Goal: Task Accomplishment & Management: Manage account settings

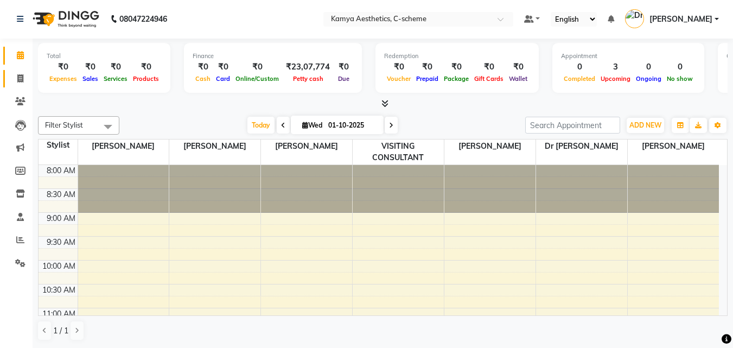
scroll to position [459, 0]
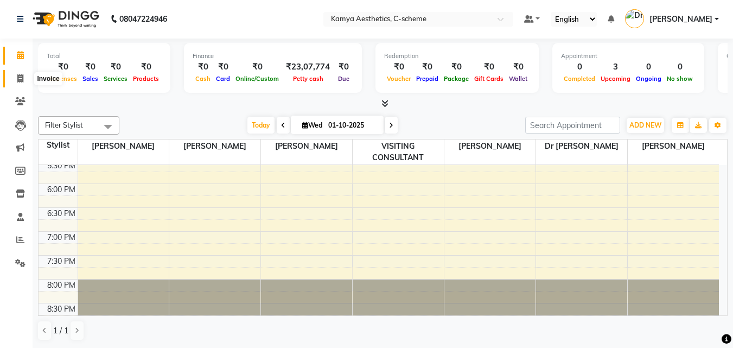
click at [20, 78] on icon at bounding box center [20, 78] width 6 height 8
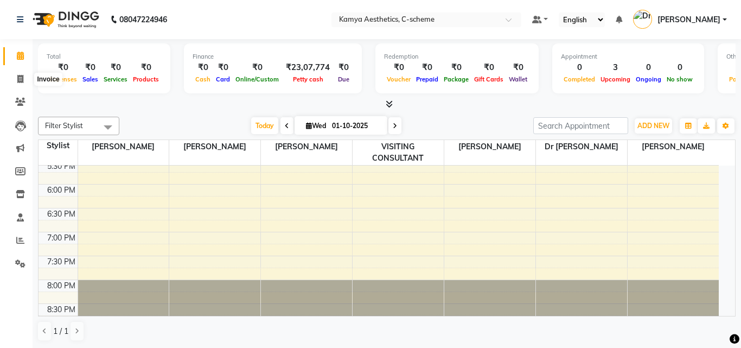
select select "5322"
select select "service"
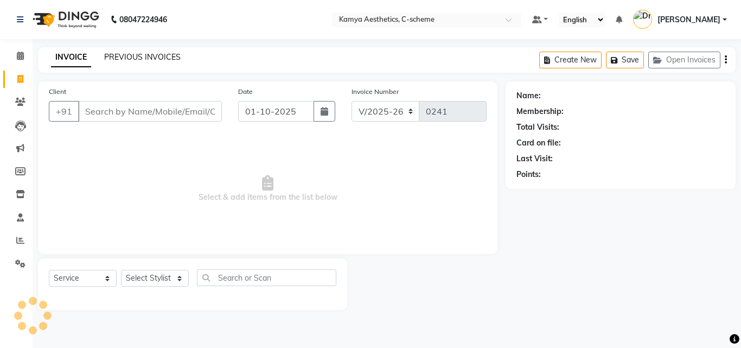
click at [119, 56] on link "PREVIOUS INVOICES" at bounding box center [142, 57] width 77 height 10
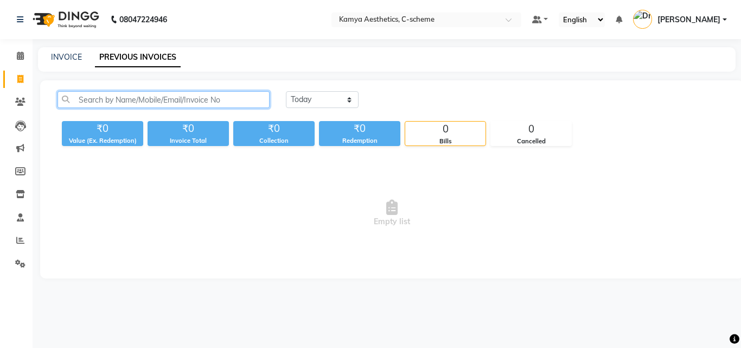
click at [174, 101] on input "text" at bounding box center [164, 99] width 212 height 17
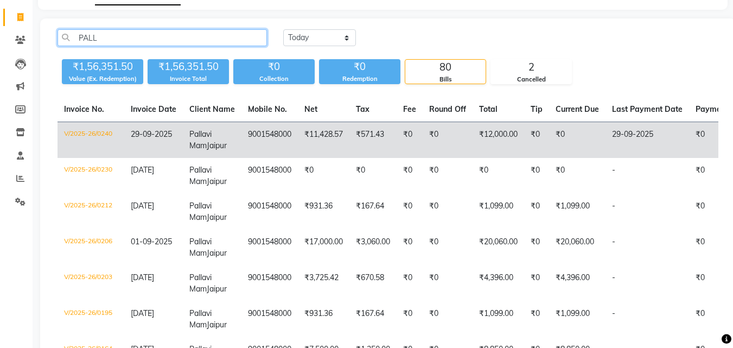
scroll to position [109, 0]
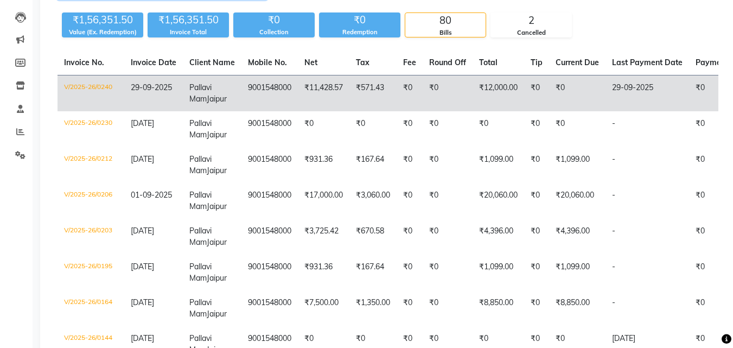
type input "PALL"
click at [300, 85] on td "₹11,428.57" at bounding box center [324, 93] width 52 height 36
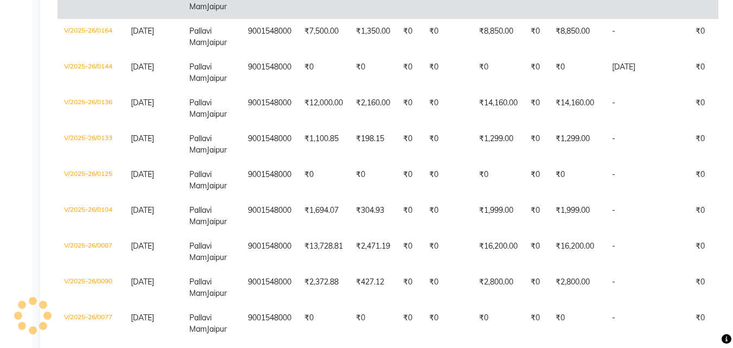
scroll to position [217, 0]
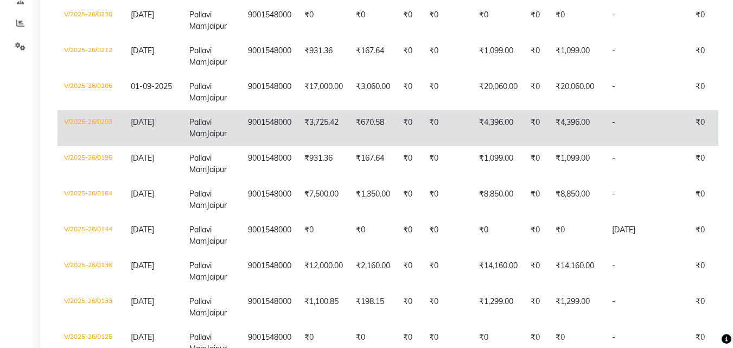
click at [200, 117] on span "Pallavi Mam" at bounding box center [200, 127] width 22 height 21
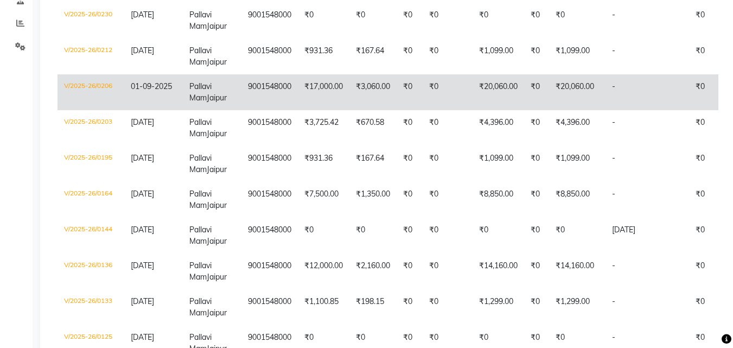
click at [199, 91] on span "Pallavi Mam" at bounding box center [200, 91] width 22 height 21
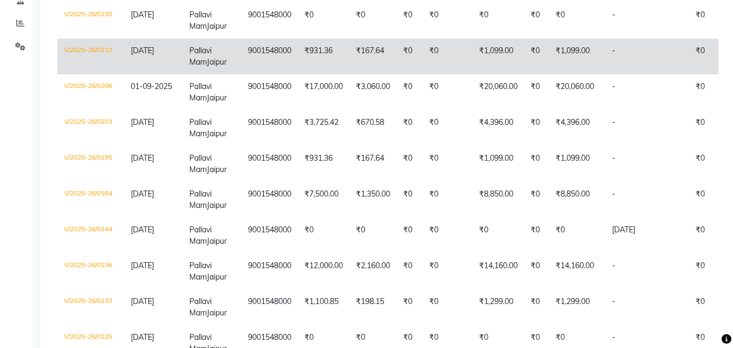
click at [212, 50] on span "Pallavi Mam" at bounding box center [200, 56] width 22 height 21
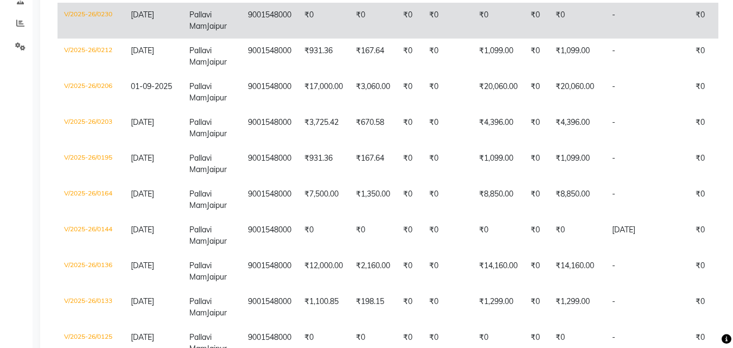
click at [239, 19] on td "Pallavi Mam Jaipur" at bounding box center [212, 21] width 59 height 36
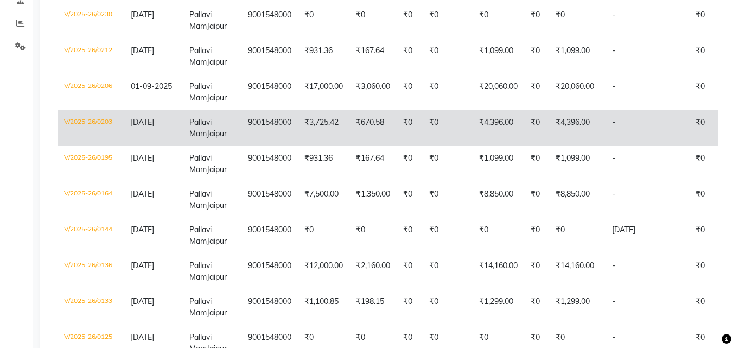
click at [192, 123] on span "Pallavi Mam" at bounding box center [200, 127] width 22 height 21
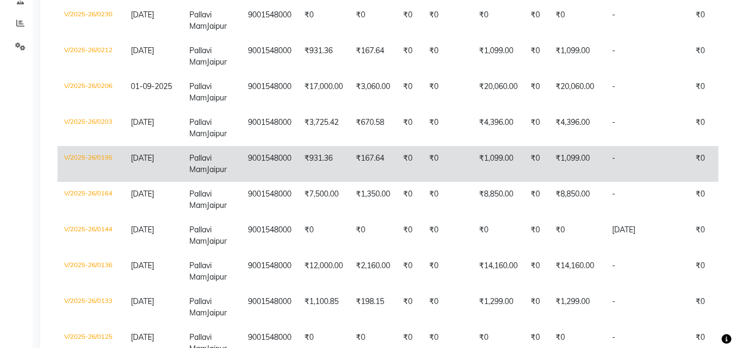
click at [183, 153] on td "21-08-2025" at bounding box center [153, 164] width 59 height 36
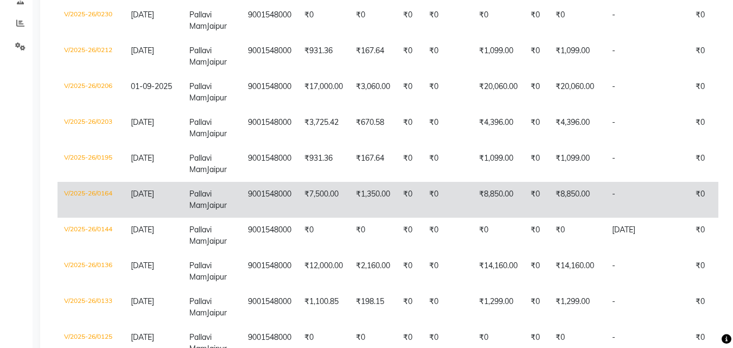
click at [181, 194] on td "30-07-2025" at bounding box center [153, 200] width 59 height 36
click at [190, 195] on span "Pallavi Mam" at bounding box center [200, 199] width 22 height 21
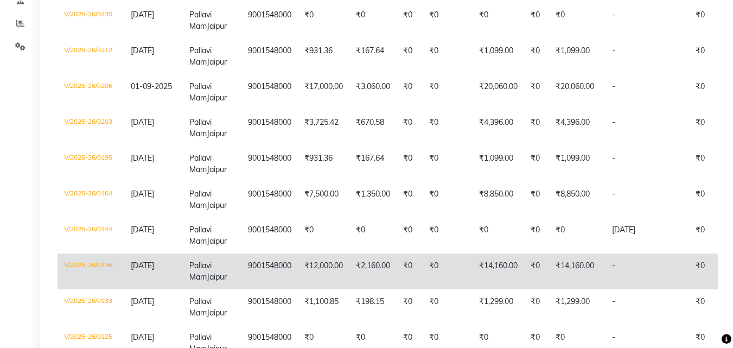
click at [253, 269] on td "9001548000" at bounding box center [269, 271] width 56 height 36
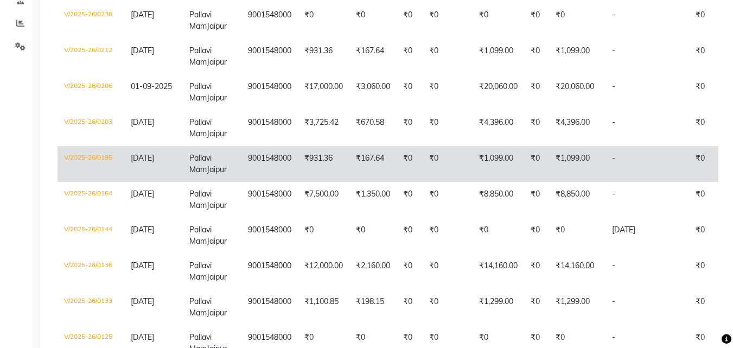
click at [207, 170] on span "Jaipur" at bounding box center [217, 169] width 20 height 10
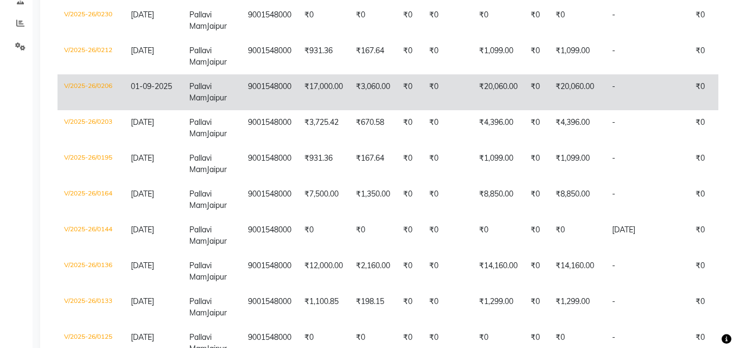
click at [165, 90] on span "01-09-2025" at bounding box center [151, 86] width 41 height 10
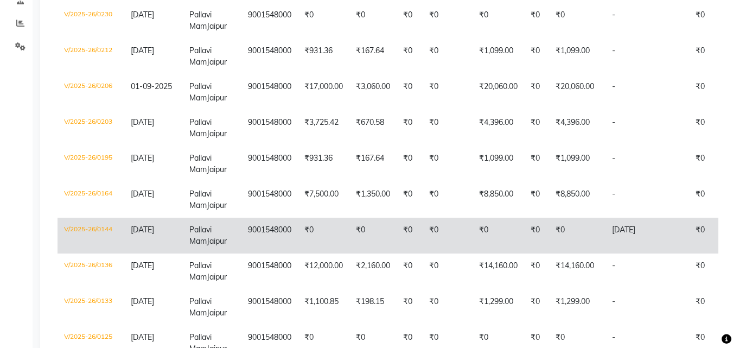
scroll to position [326, 0]
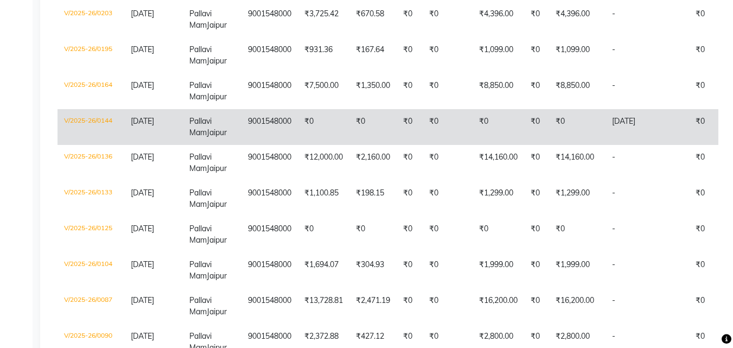
click at [207, 134] on span "Jaipur" at bounding box center [217, 133] width 20 height 10
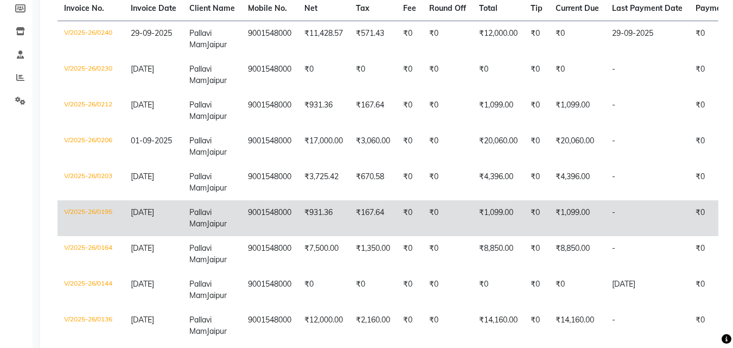
scroll to position [217, 0]
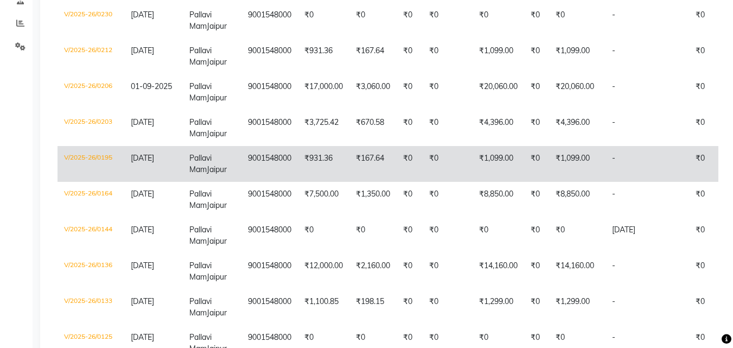
click at [209, 157] on span "Pallavi Mam" at bounding box center [200, 163] width 22 height 21
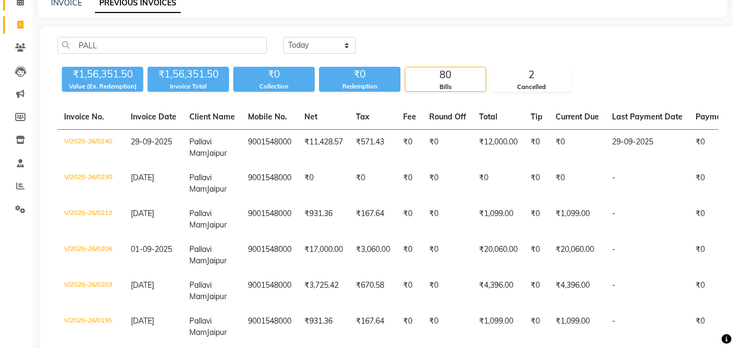
scroll to position [0, 0]
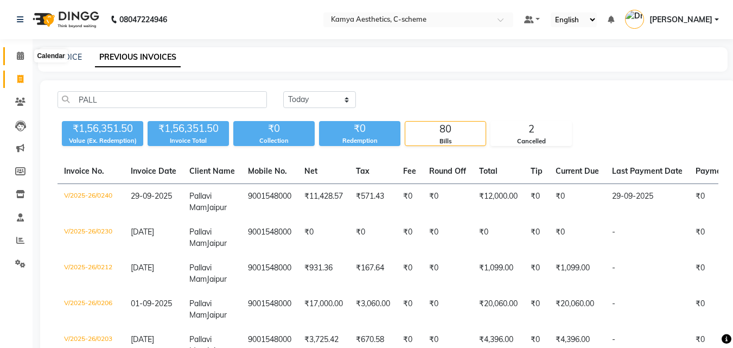
click at [18, 56] on icon at bounding box center [20, 56] width 7 height 8
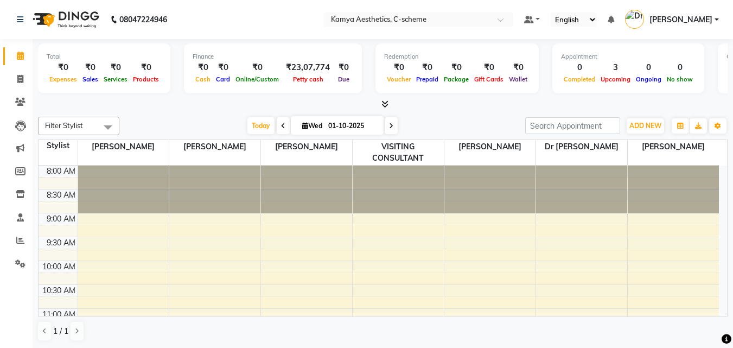
click at [320, 126] on span "Wed" at bounding box center [313, 126] width 26 height 8
select select "10"
select select "2025"
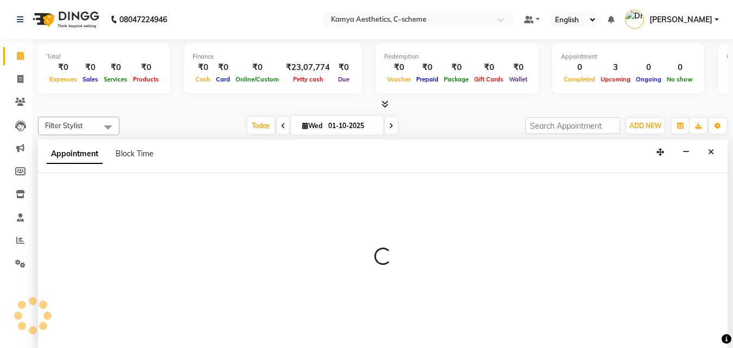
select select "35209"
select select "tentative"
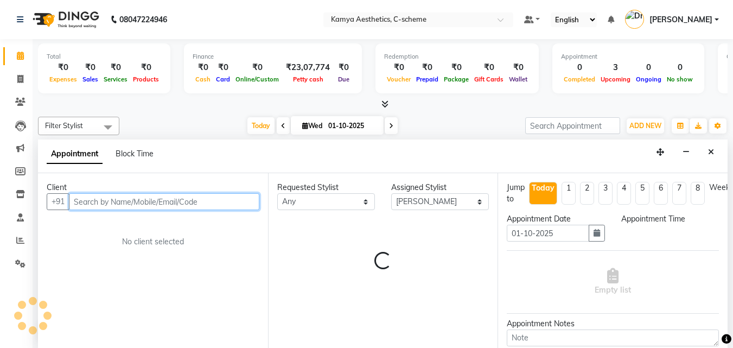
scroll to position [1, 0]
select select "600"
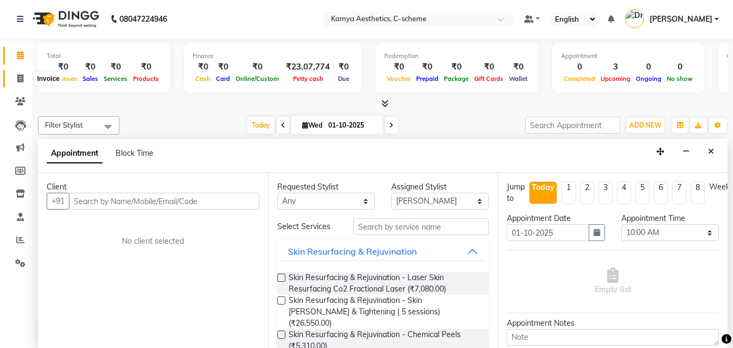
click at [20, 81] on icon at bounding box center [20, 78] width 6 height 8
select select "service"
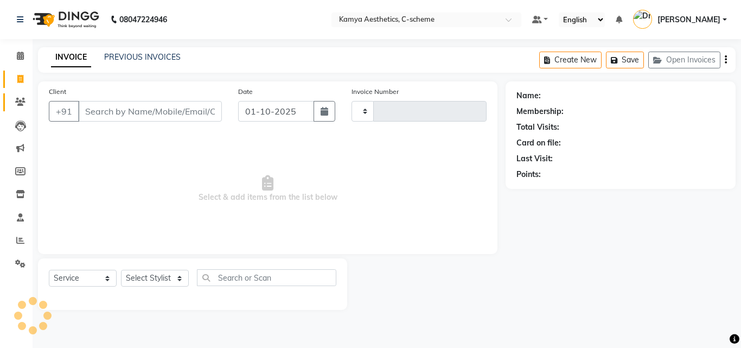
type input "0241"
select select "5322"
click at [90, 105] on input "Client" at bounding box center [150, 111] width 144 height 21
click at [18, 55] on icon at bounding box center [20, 56] width 7 height 8
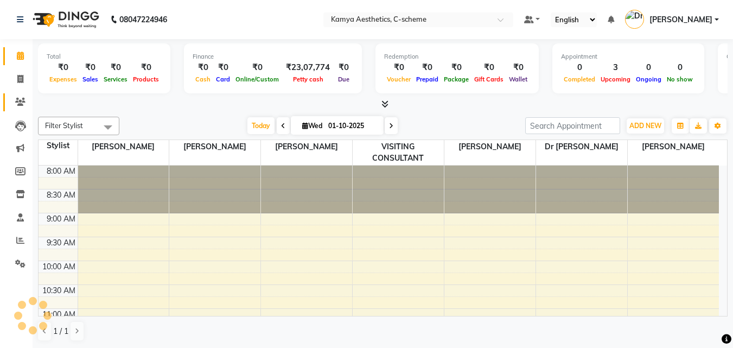
scroll to position [383, 0]
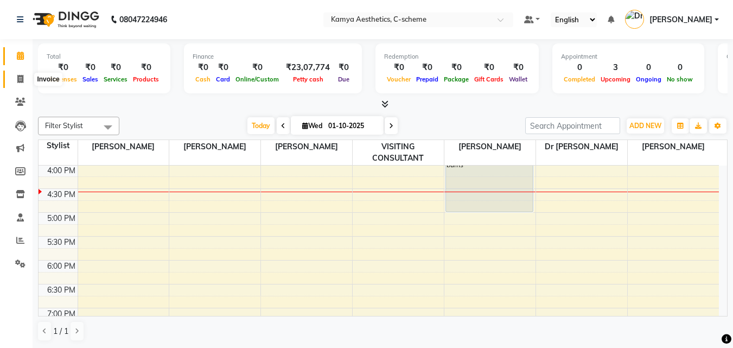
click at [18, 82] on icon at bounding box center [20, 79] width 6 height 8
select select "service"
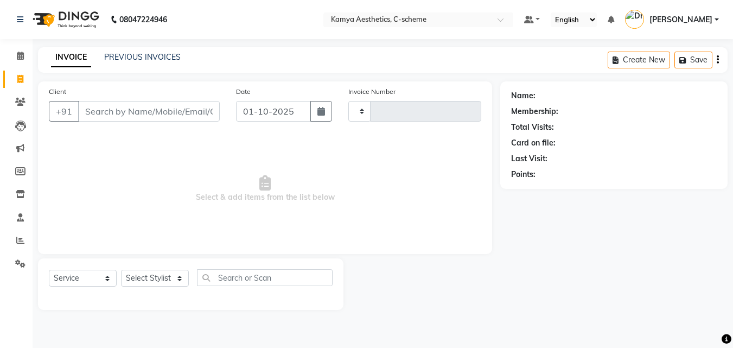
type input "0241"
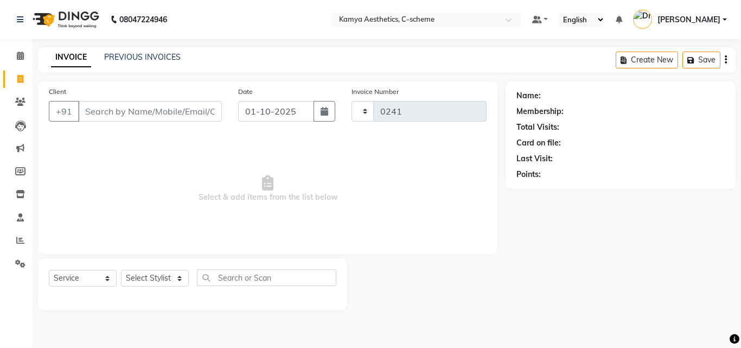
select select "5322"
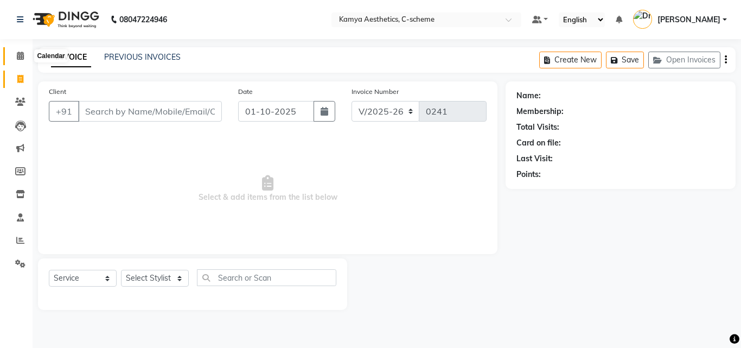
click at [15, 52] on span at bounding box center [20, 56] width 19 height 12
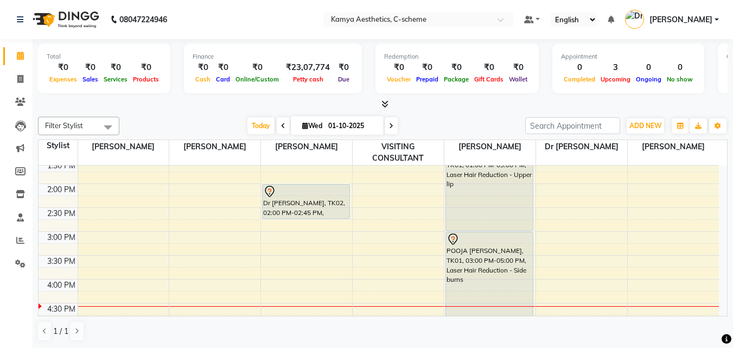
scroll to position [271, 0]
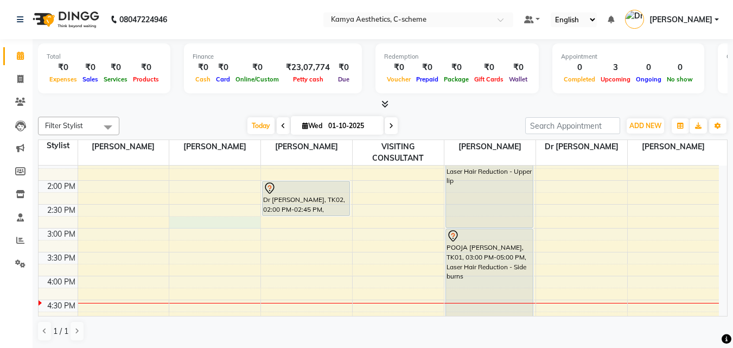
click at [249, 209] on div "8:00 AM 8:30 AM 9:00 AM 9:30 AM 10:00 AM 10:30 AM 11:00 AM 11:30 AM 12:00 PM 12…" at bounding box center [379, 204] width 680 height 620
select select "35209"
select select "885"
select select "tentative"
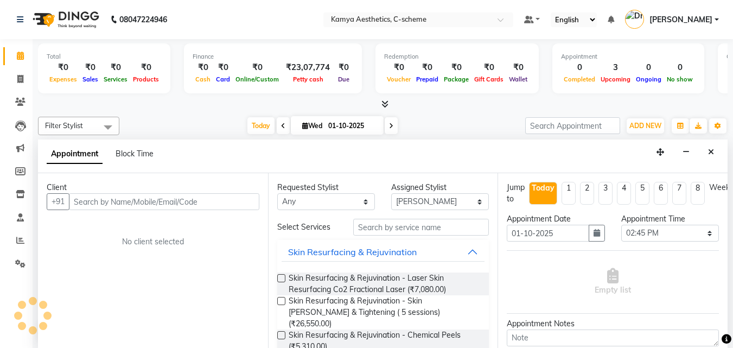
scroll to position [1, 0]
click at [129, 193] on input "text" at bounding box center [164, 201] width 190 height 17
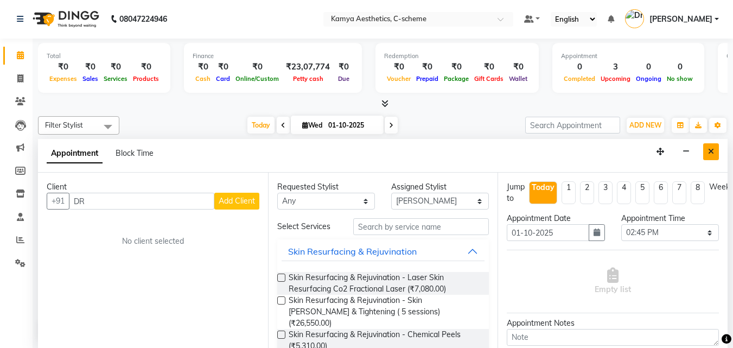
type input "DR"
click at [711, 149] on icon "Close" at bounding box center [711, 152] width 6 height 8
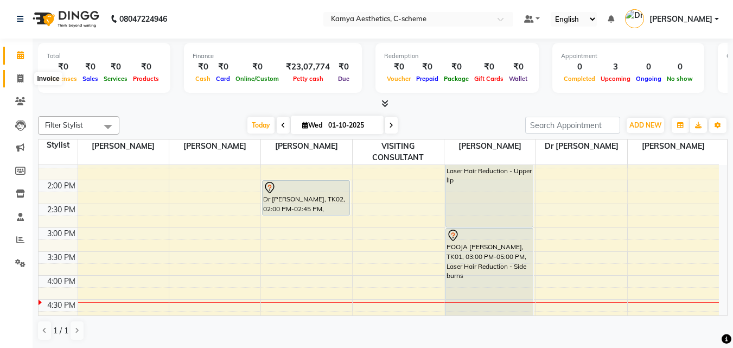
click at [15, 78] on span at bounding box center [20, 79] width 19 height 12
select select "5322"
select select "service"
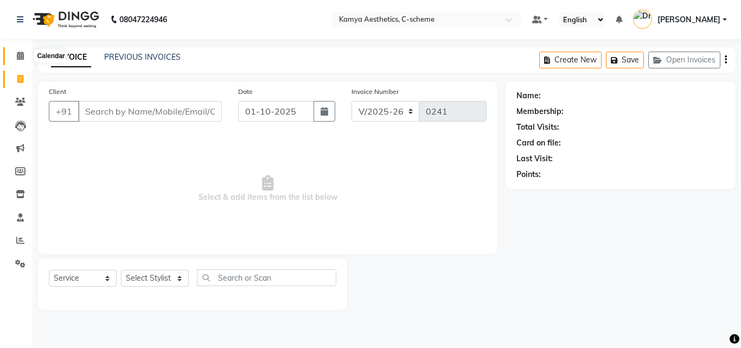
click at [20, 55] on icon at bounding box center [20, 56] width 7 height 8
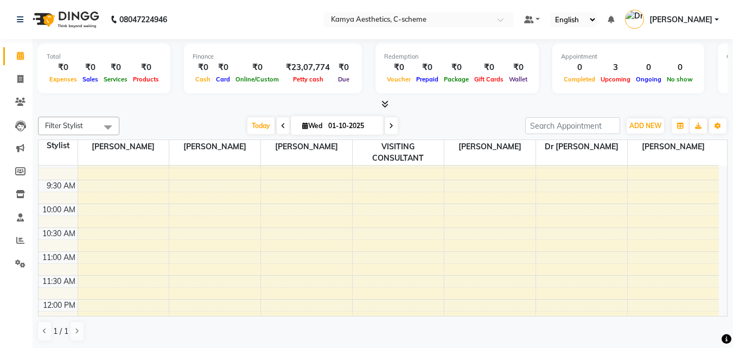
scroll to position [271, 0]
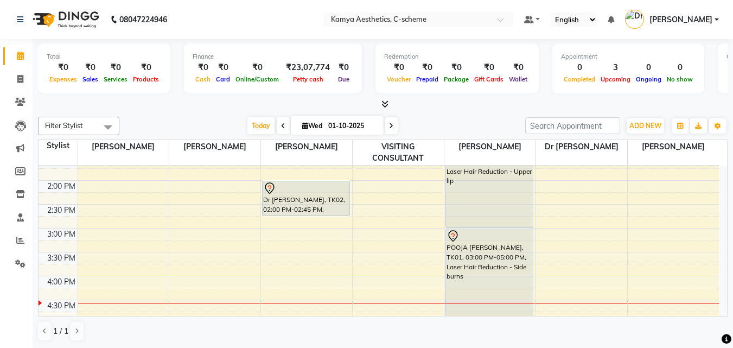
click at [380, 200] on div "8:00 AM 8:30 AM 9:00 AM 9:30 AM 10:00 AM 10:30 AM 11:00 AM 11:30 AM 12:00 PM 12…" at bounding box center [379, 204] width 680 height 620
select select "42521"
select select "tentative"
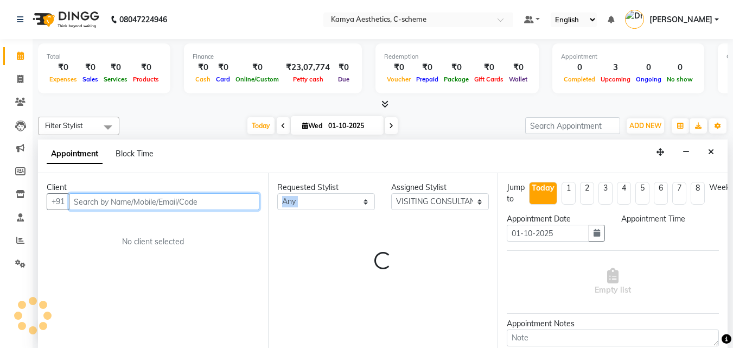
click at [380, 200] on div "Requested Stylist Any Ajay Sharma Dr Pallavi Dr Tanvi Ahmed JUHI VERMA MANISHA …" at bounding box center [383, 196] width 228 height 28
select select "870"
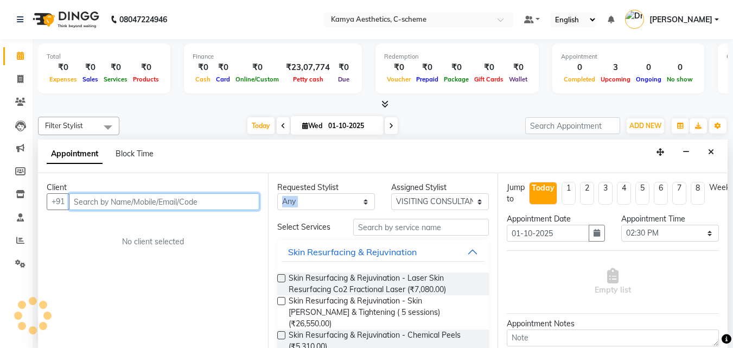
scroll to position [1, 0]
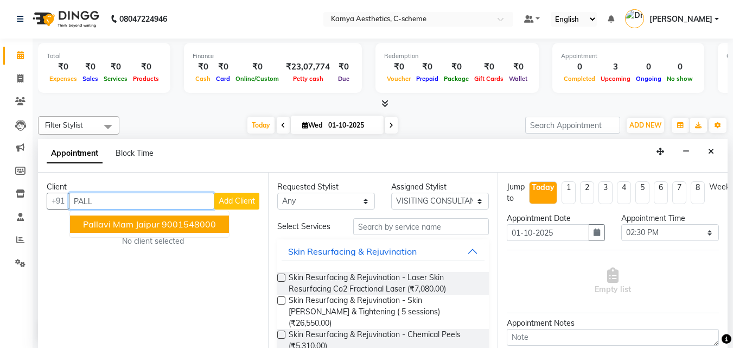
click at [133, 227] on span "Pallavi Mam Jaipur" at bounding box center [121, 224] width 77 height 11
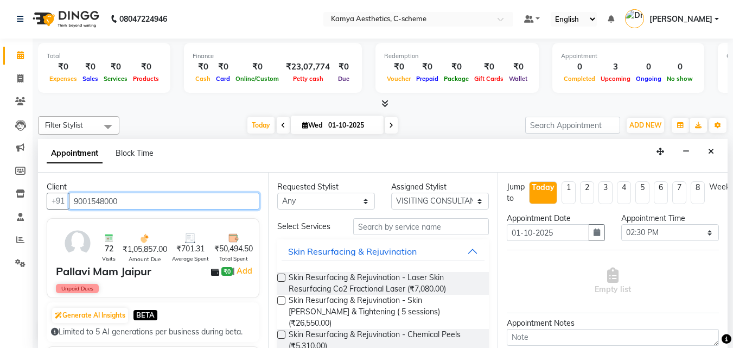
type input "9001548000"
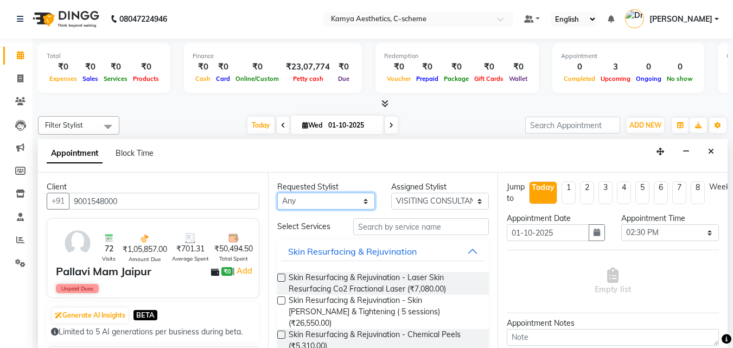
click at [356, 202] on select "Any Ajay Sharma Dr Pallavi Dr Tanvi Ahmed JUHI VERMA MANISHA BAIRWA RAKESH YADA…" at bounding box center [326, 201] width 98 height 17
select select "49120"
click at [277, 193] on select "Any Ajay Sharma Dr Pallavi Dr Tanvi Ahmed JUHI VERMA MANISHA BAIRWA RAKESH YADA…" at bounding box center [326, 201] width 98 height 17
select select "49120"
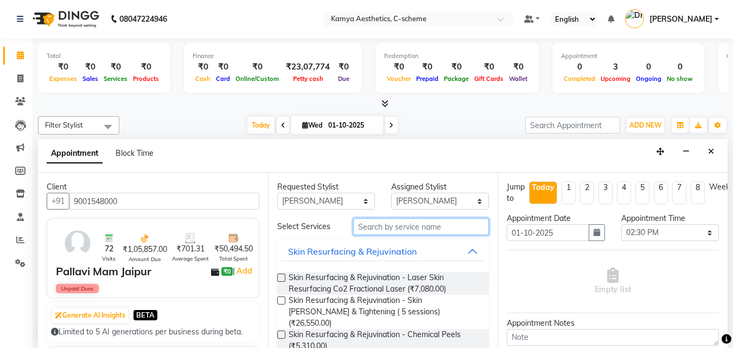
click at [368, 226] on input "text" at bounding box center [421, 226] width 136 height 17
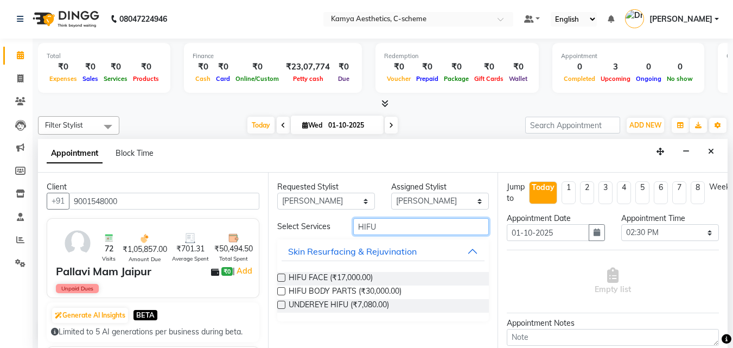
type input "HIFU"
click at [353, 271] on div "HIFU FACE (₹17,000.00) HIFU BODY PARTS (₹30,000.00) UNDEREYE HIFU (₹7,080.00)" at bounding box center [383, 292] width 212 height 58
click at [353, 276] on span "HIFU FACE (₹17,000.00)" at bounding box center [331, 279] width 84 height 14
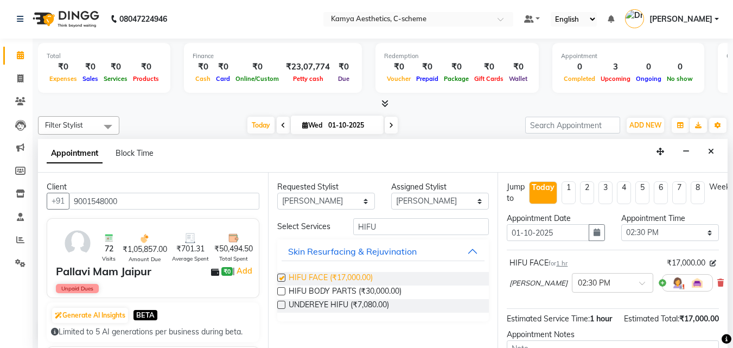
checkbox input "false"
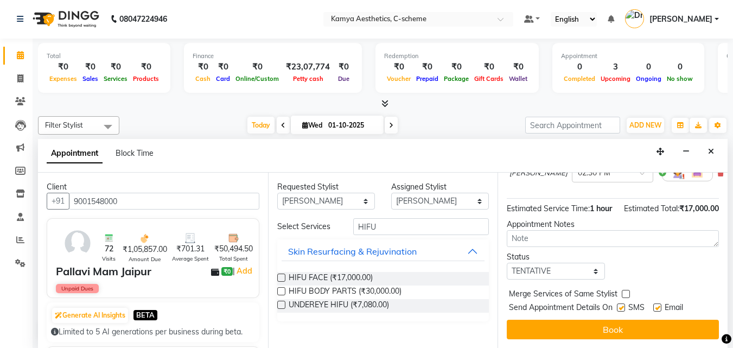
scroll to position [131, 0]
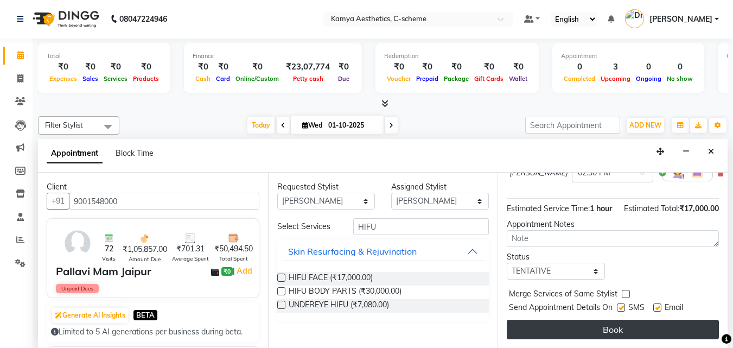
click at [609, 320] on button "Book" at bounding box center [613, 330] width 212 height 20
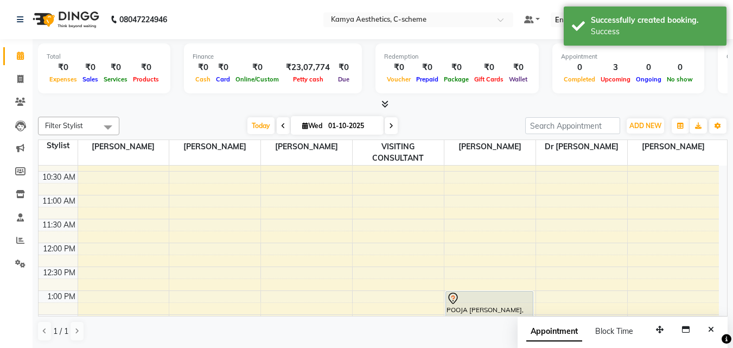
scroll to position [109, 0]
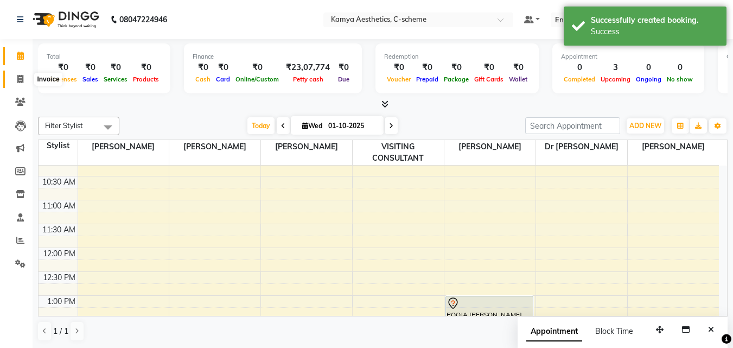
click at [20, 79] on icon at bounding box center [20, 79] width 6 height 8
select select "5322"
select select "service"
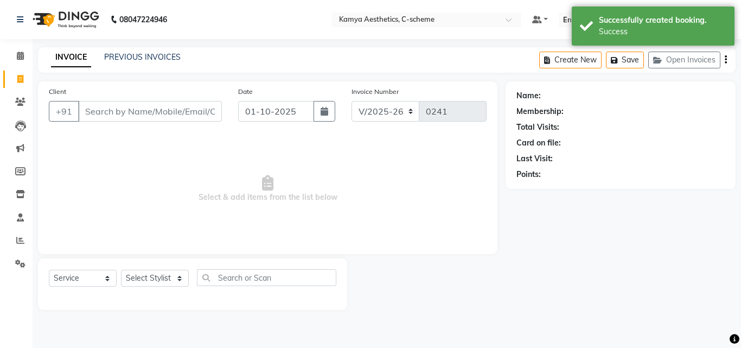
click at [159, 119] on input "Client" at bounding box center [150, 111] width 144 height 21
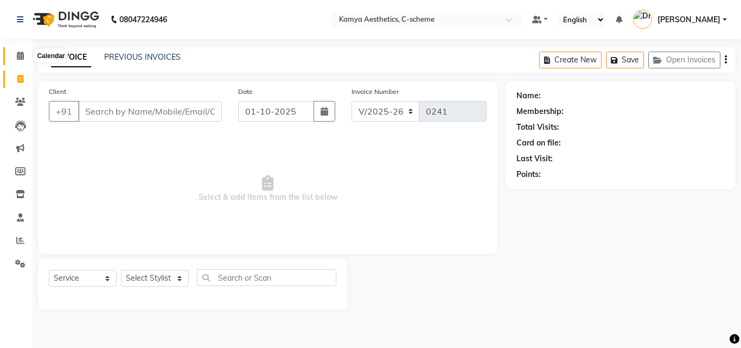
click at [26, 56] on span at bounding box center [20, 56] width 19 height 12
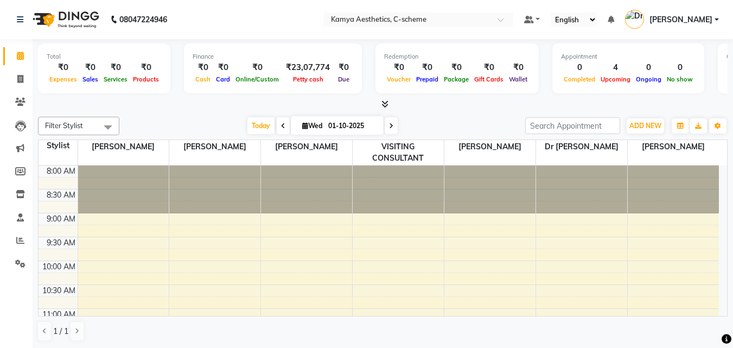
click at [314, 125] on span "Wed" at bounding box center [313, 126] width 26 height 8
select select "10"
select select "2025"
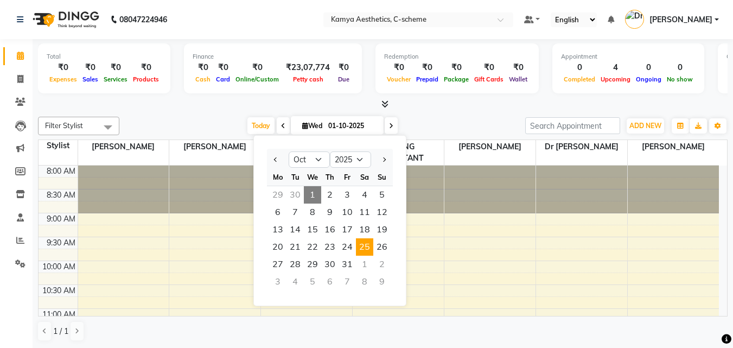
click at [363, 246] on span "25" at bounding box center [364, 246] width 17 height 17
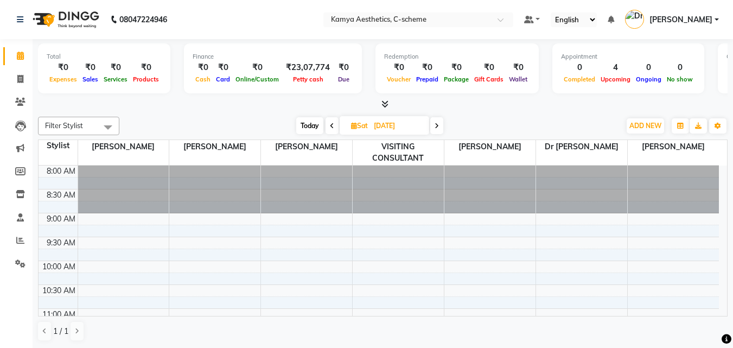
drag, startPoint x: 439, startPoint y: 130, endPoint x: 378, endPoint y: 208, distance: 99.3
click at [438, 130] on span at bounding box center [436, 125] width 13 height 17
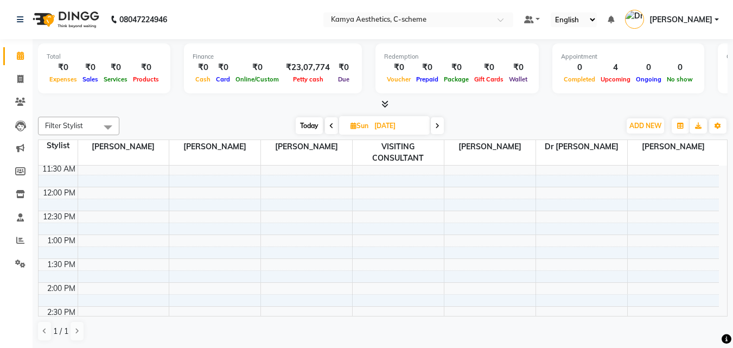
scroll to position [166, 0]
click at [442, 130] on span at bounding box center [437, 125] width 13 height 17
type input "27-10-2025"
click at [387, 120] on input "27-10-2025" at bounding box center [399, 126] width 54 height 16
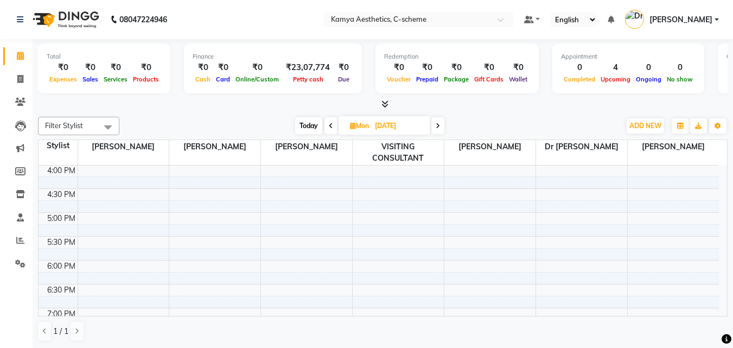
select select "10"
select select "2025"
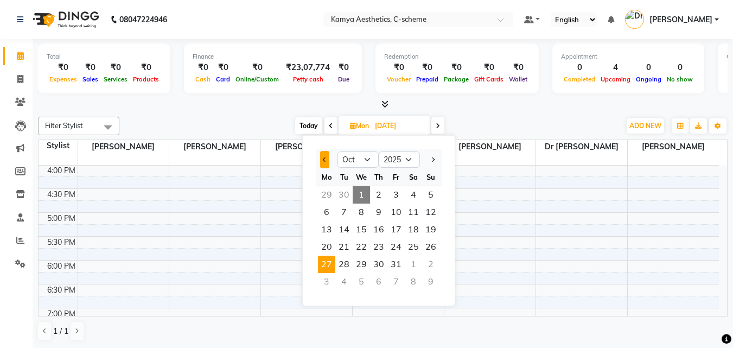
click at [326, 161] on span "Previous month" at bounding box center [325, 159] width 4 height 4
select select "9"
click at [393, 245] on span "26" at bounding box center [395, 246] width 17 height 17
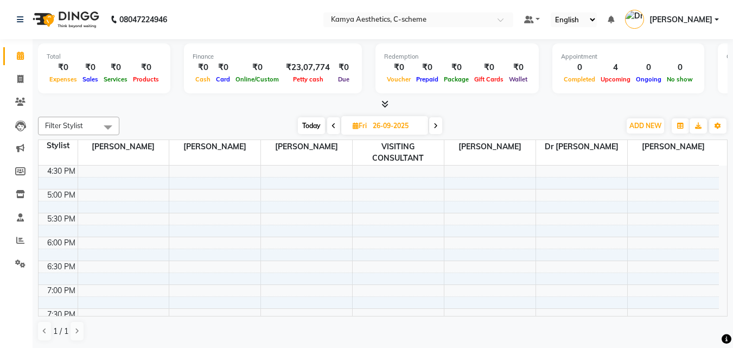
scroll to position [166, 0]
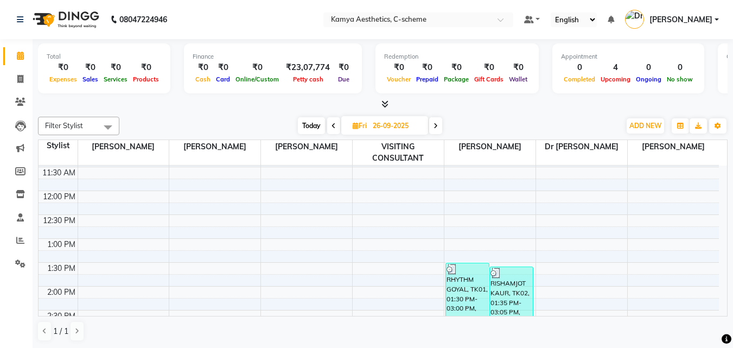
click at [435, 126] on icon at bounding box center [436, 126] width 4 height 7
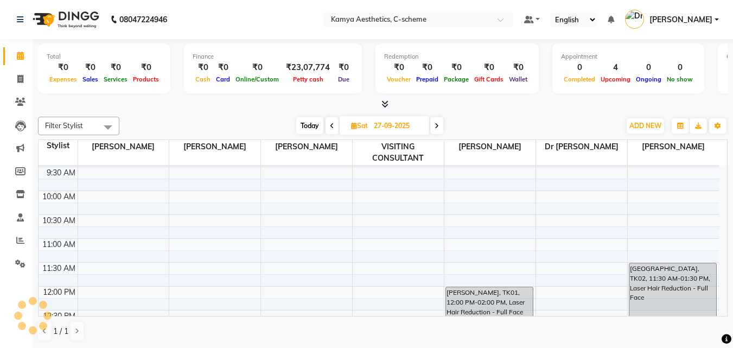
scroll to position [57, 0]
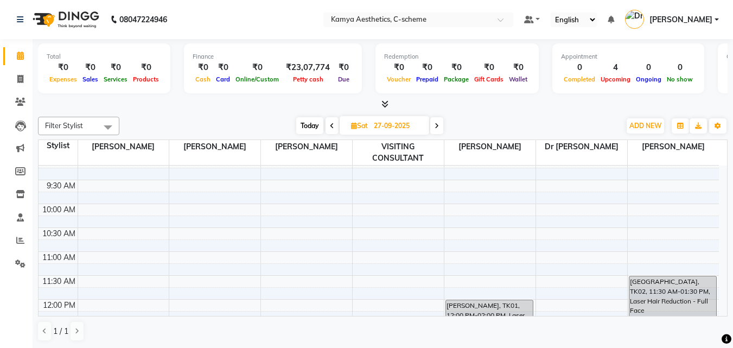
click at [437, 128] on icon at bounding box center [437, 126] width 4 height 7
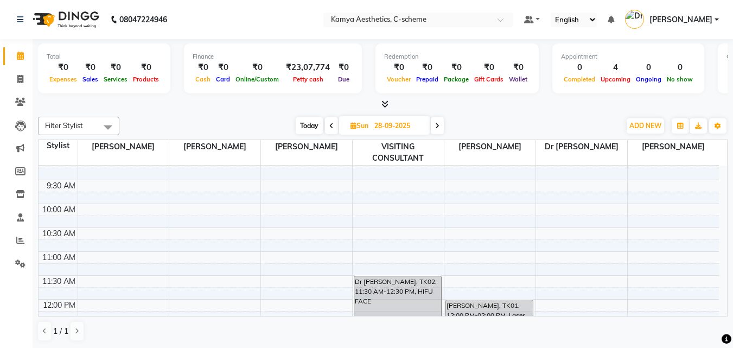
click at [441, 129] on span at bounding box center [437, 125] width 13 height 17
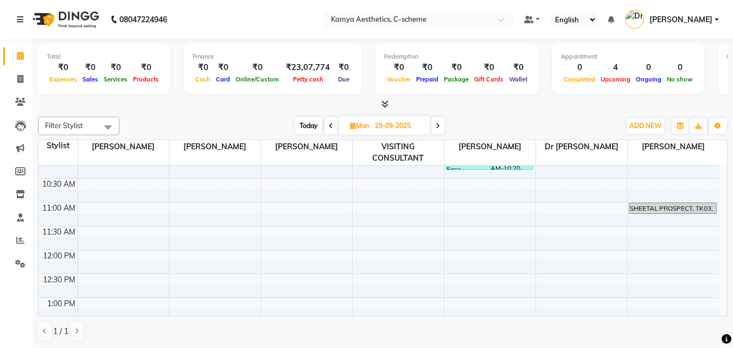
scroll to position [0, 0]
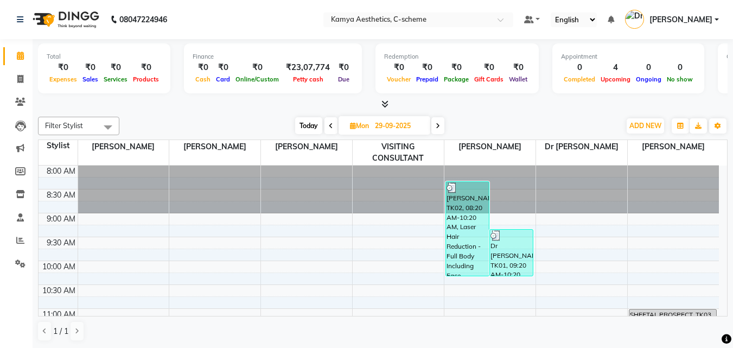
click at [438, 124] on icon at bounding box center [438, 126] width 4 height 7
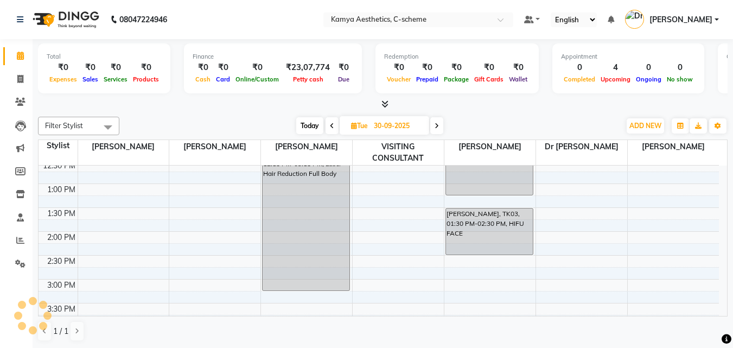
scroll to position [383, 0]
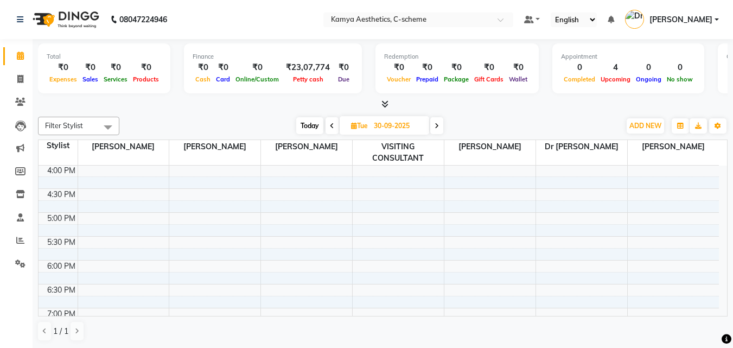
click at [441, 124] on span at bounding box center [436, 125] width 13 height 17
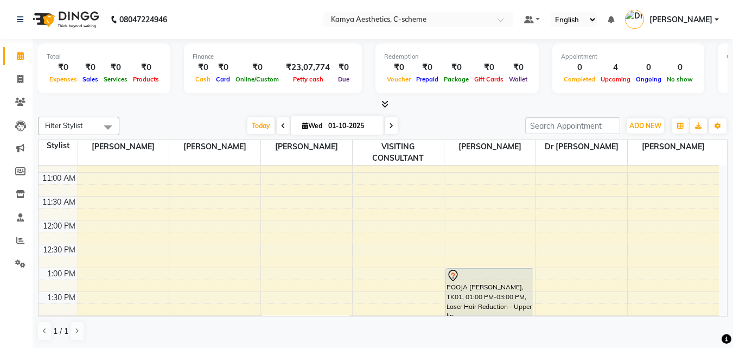
scroll to position [111, 0]
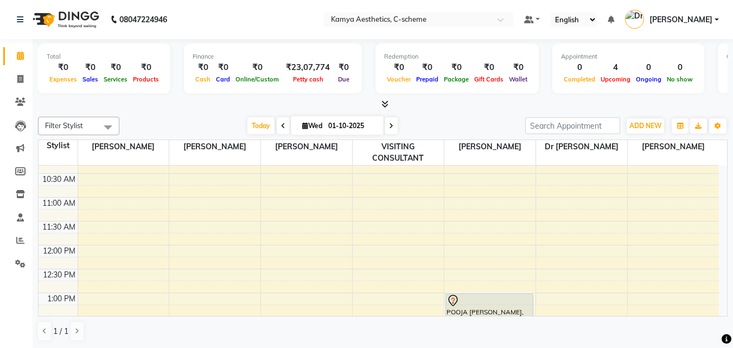
click at [281, 124] on icon at bounding box center [283, 126] width 4 height 7
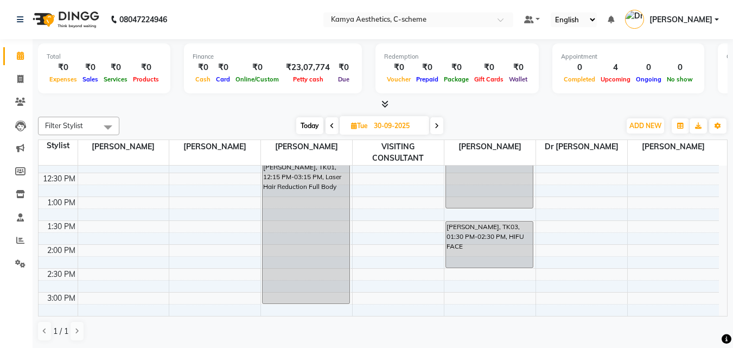
scroll to position [166, 0]
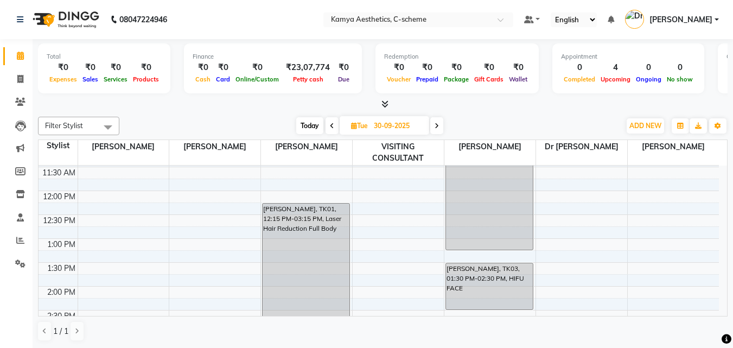
click at [328, 131] on span at bounding box center [332, 125] width 13 height 17
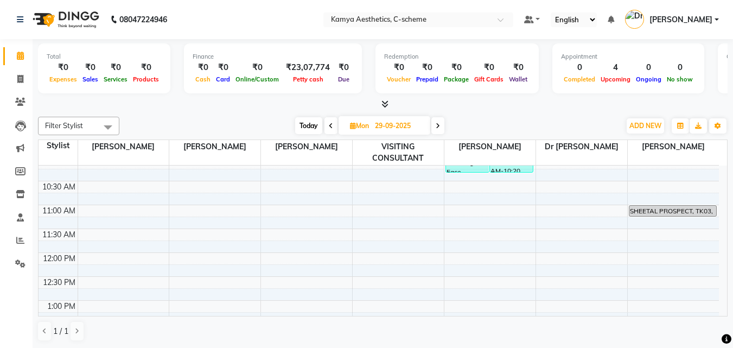
scroll to position [271, 0]
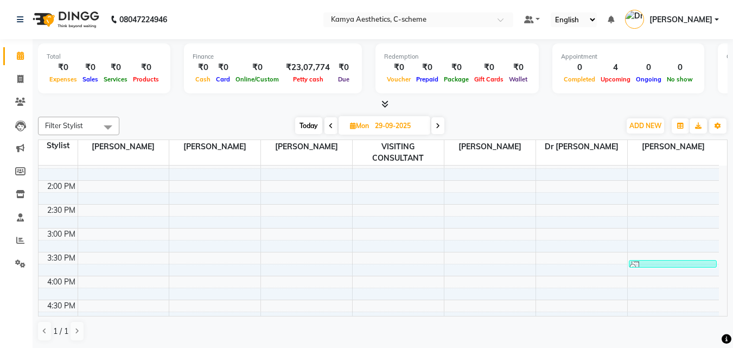
click at [441, 130] on span at bounding box center [437, 125] width 13 height 17
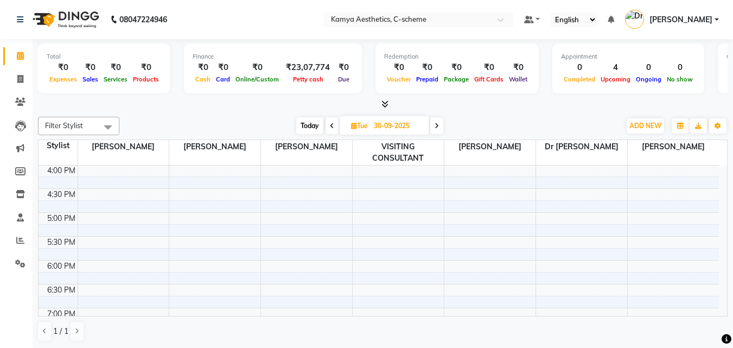
click at [441, 130] on span at bounding box center [436, 125] width 13 height 17
type input "01-10-2025"
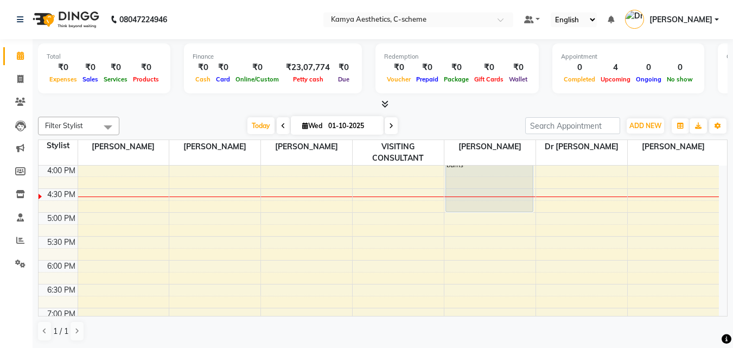
click at [346, 123] on input "01-10-2025" at bounding box center [352, 126] width 54 height 16
select select "10"
select select "2025"
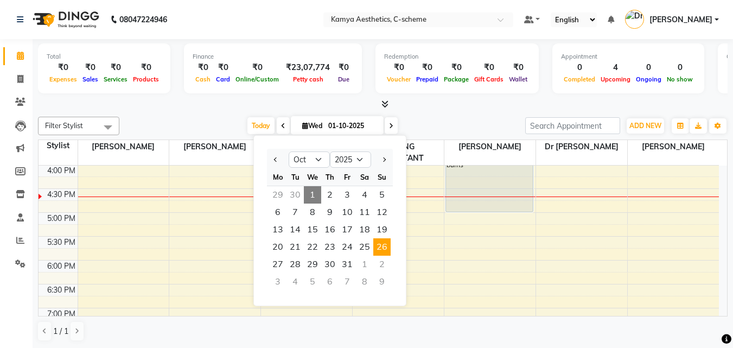
scroll to position [1, 0]
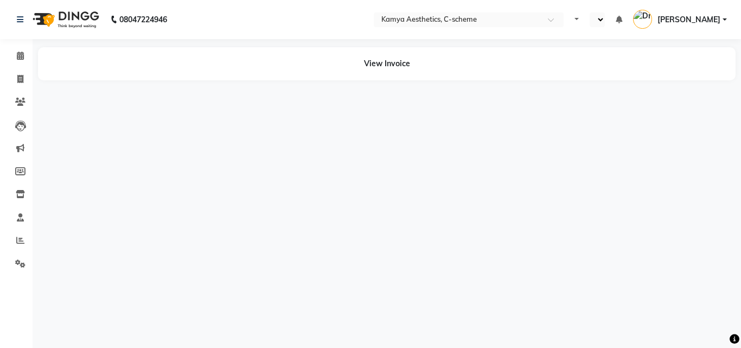
select select "en"
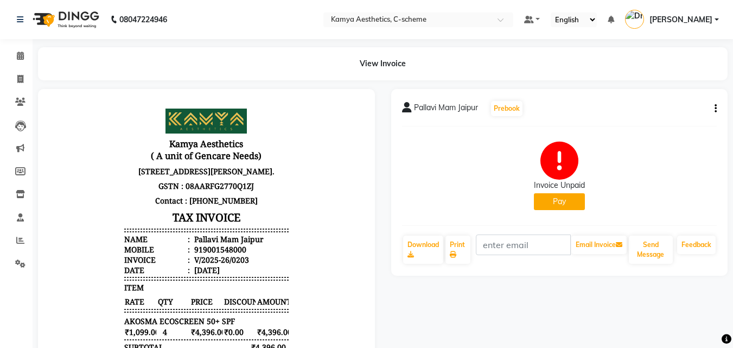
scroll to position [9, 0]
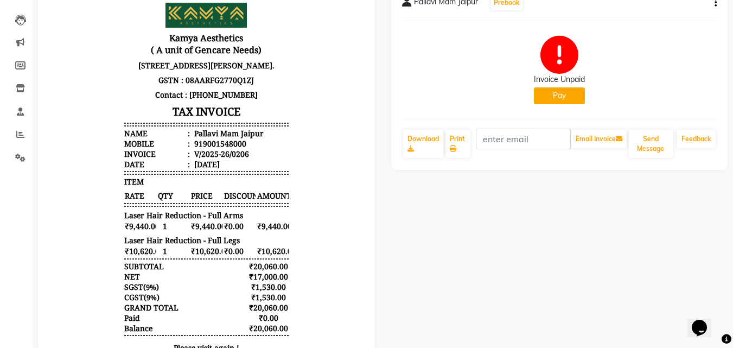
scroll to position [109, 0]
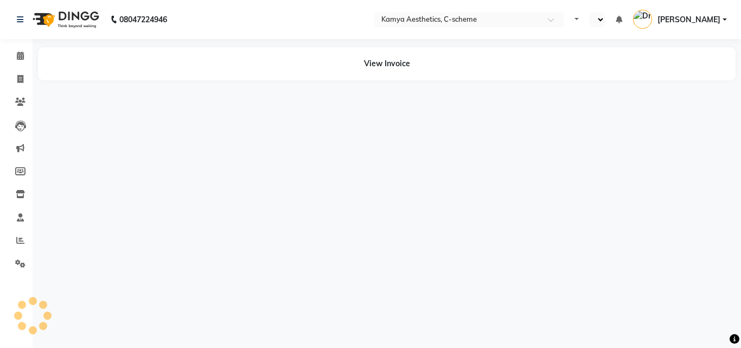
select select "en"
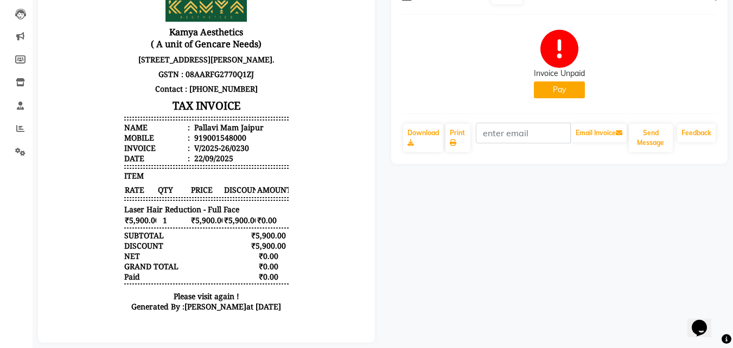
scroll to position [131, 0]
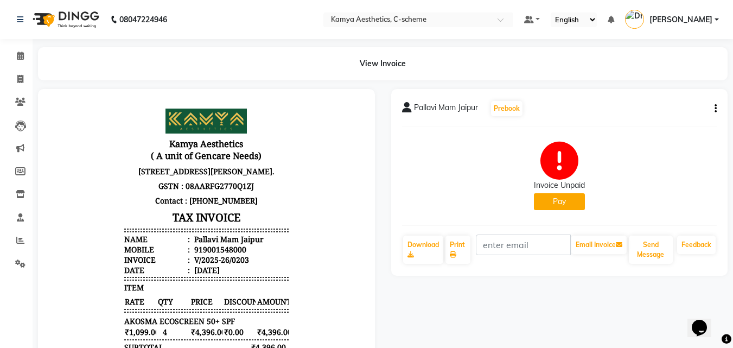
scroll to position [9, 0]
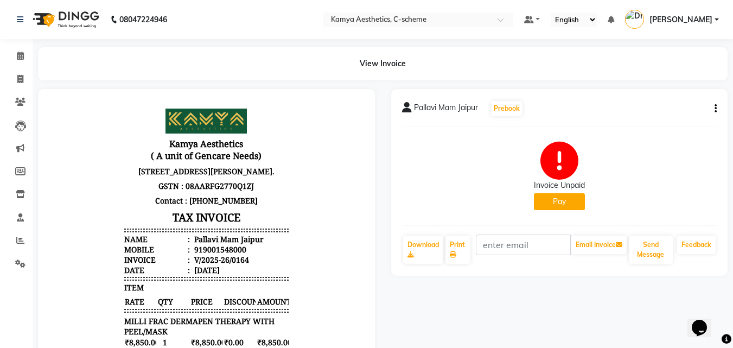
scroll to position [9, 0]
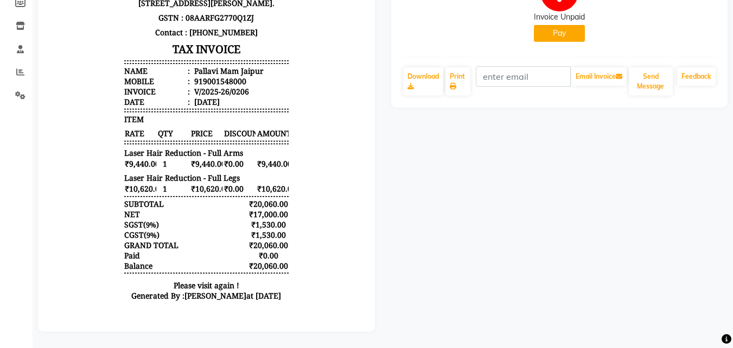
scroll to position [122, 0]
